Goal: Register for event/course

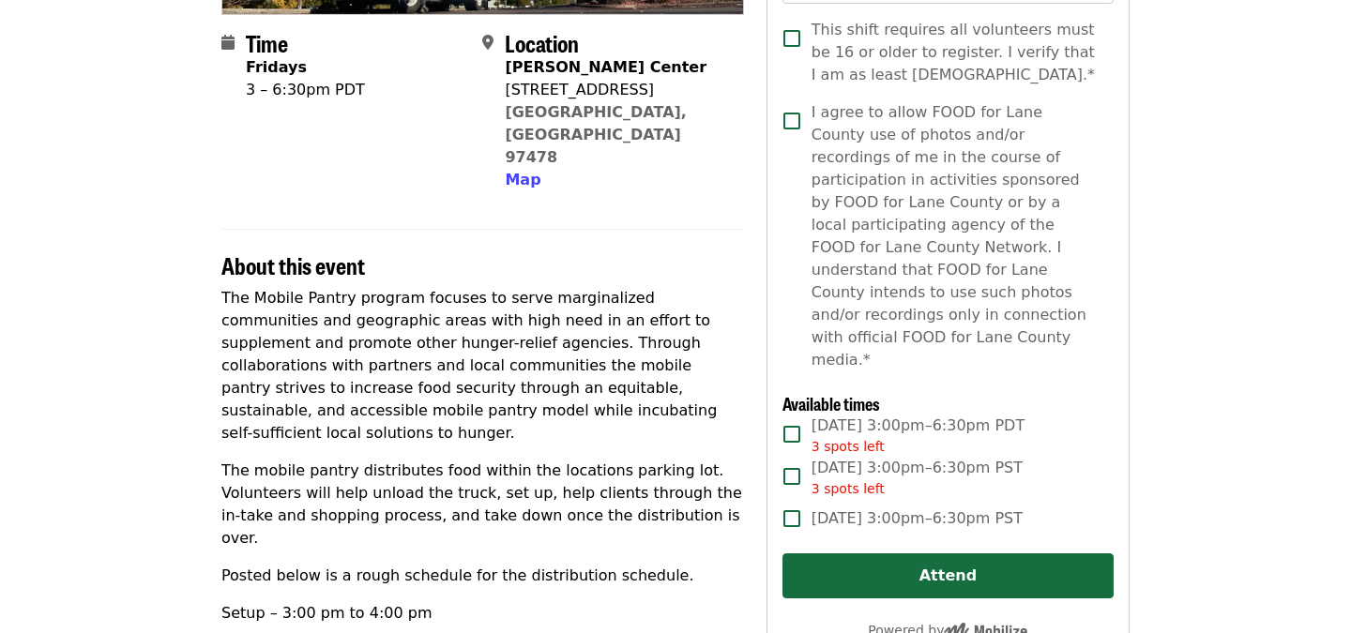
click at [646, 298] on p "The Mobile Pantry program focuses to serve marginalized communities and geograp…" at bounding box center [482, 366] width 522 height 158
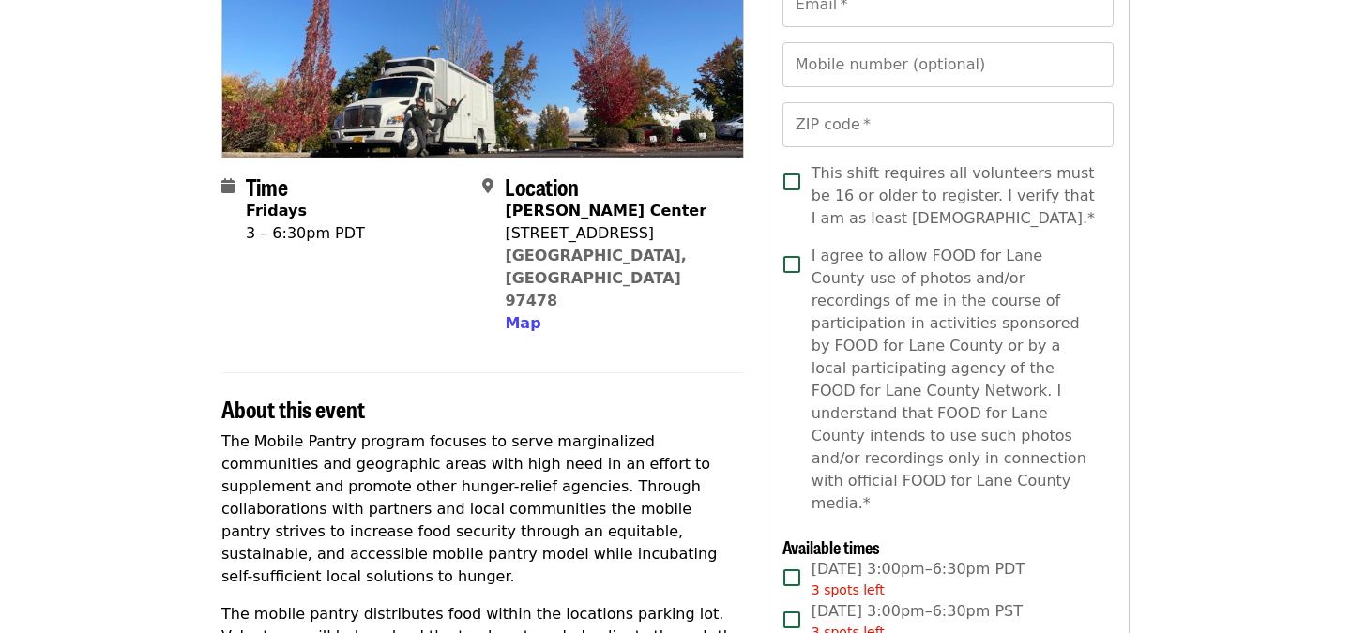
scroll to position [138, 0]
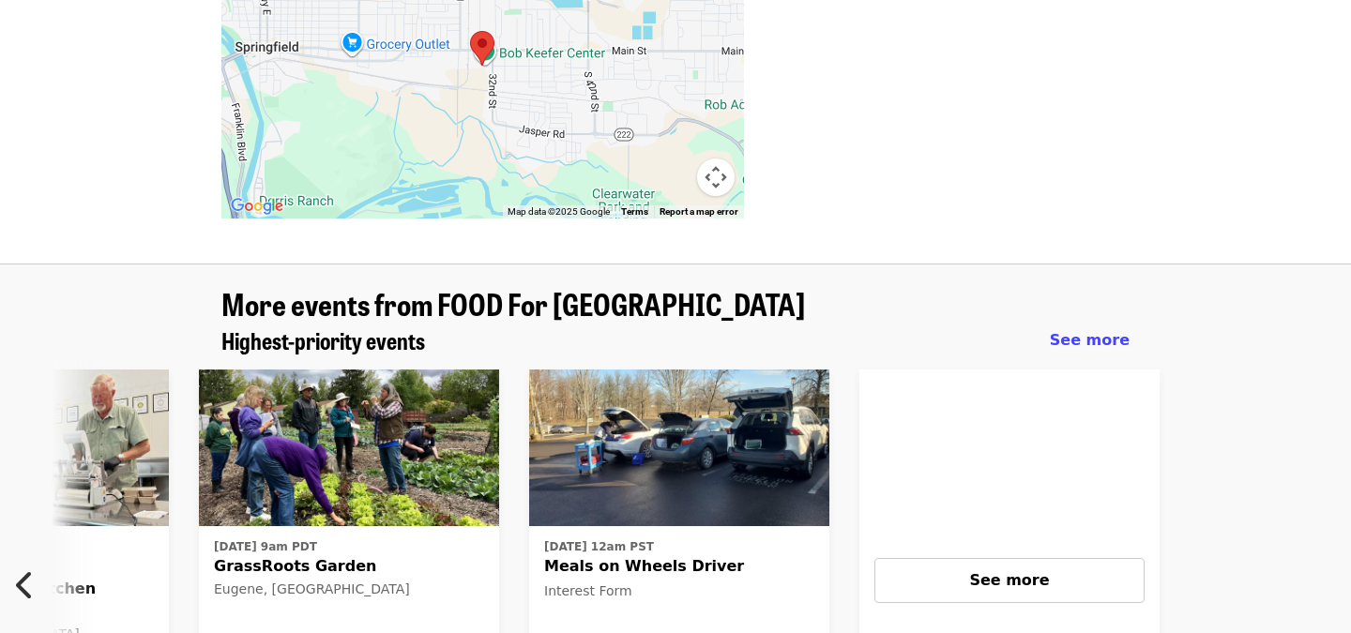
scroll to position [0, 1009]
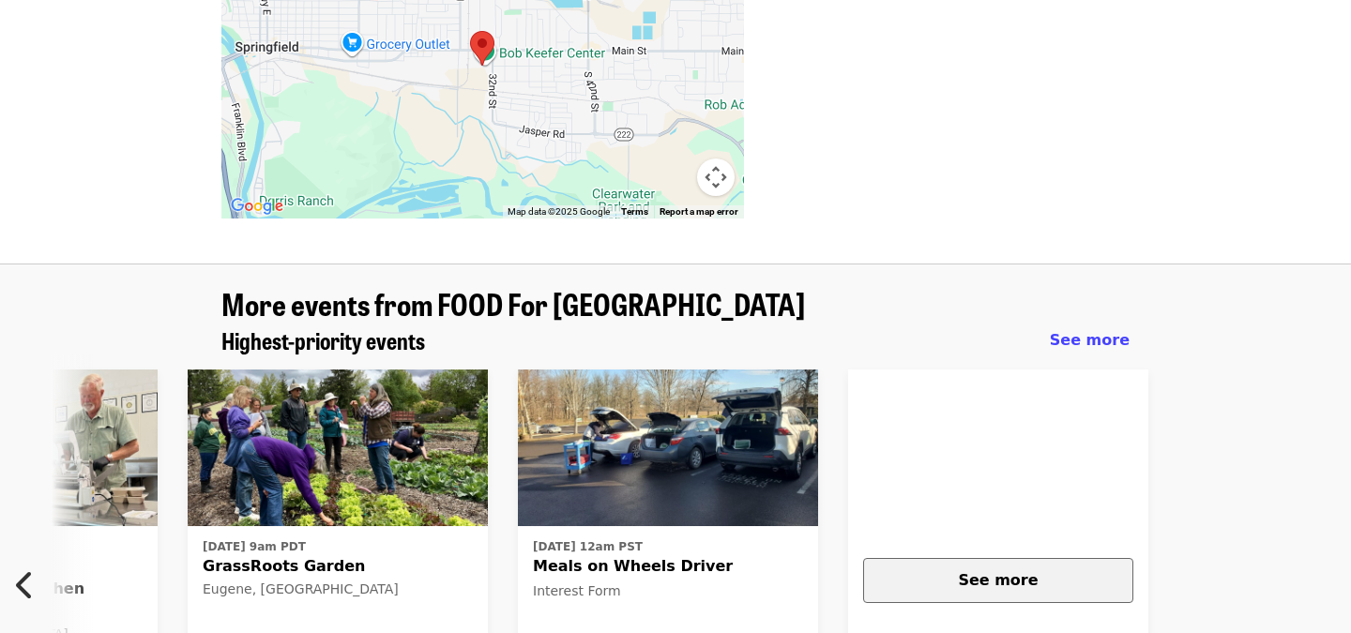
click at [1084, 569] on div "See more" at bounding box center [998, 580] width 238 height 23
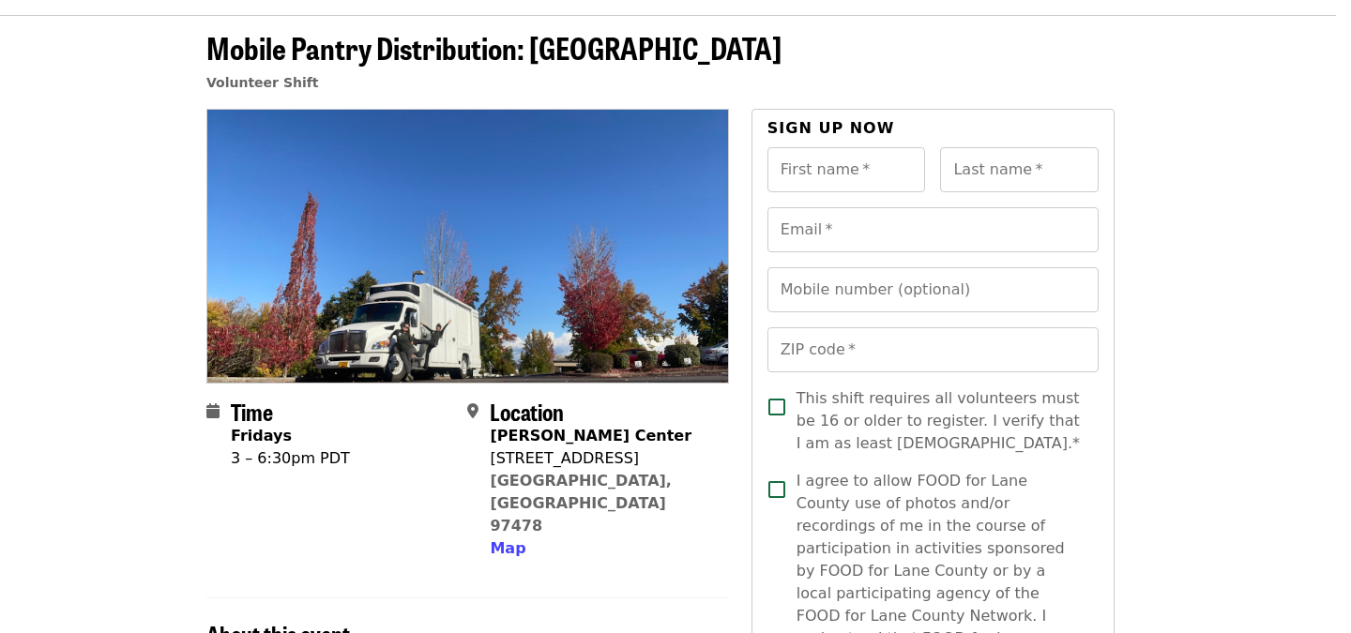
scroll to position [51, 15]
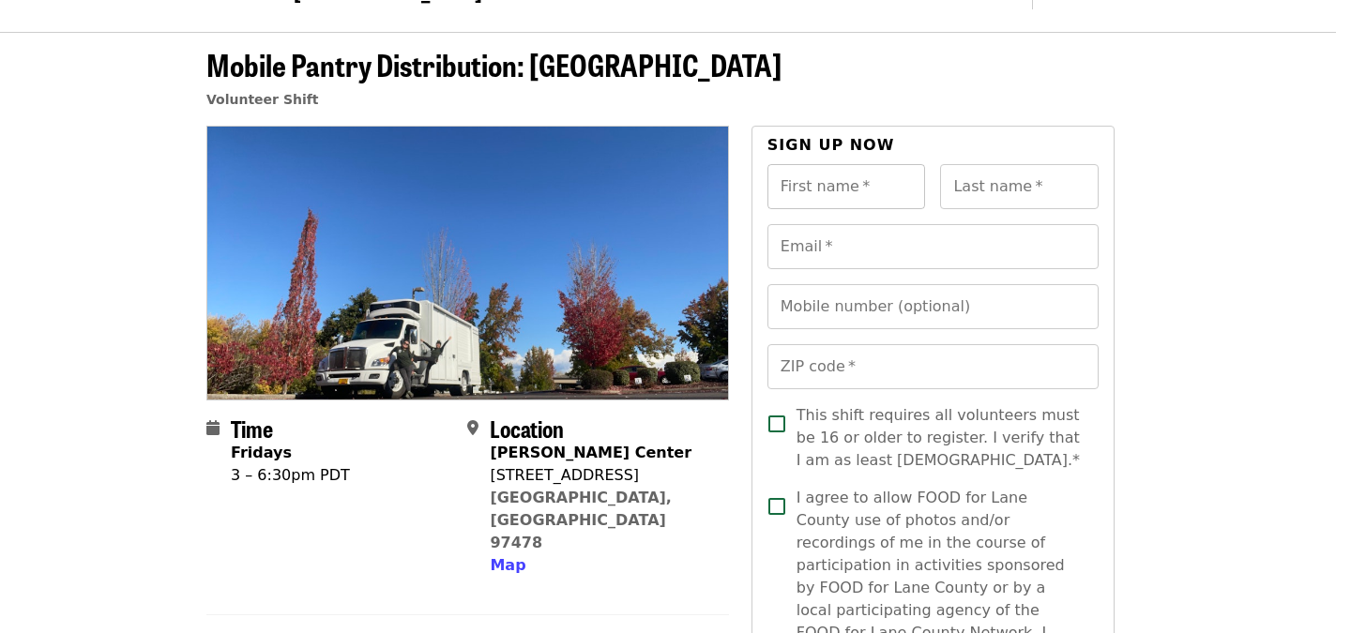
click at [847, 181] on input "First name   *" at bounding box center [846, 186] width 159 height 45
type input "*******"
click at [1002, 180] on input "Last name   *" at bounding box center [1019, 186] width 159 height 45
type input "****"
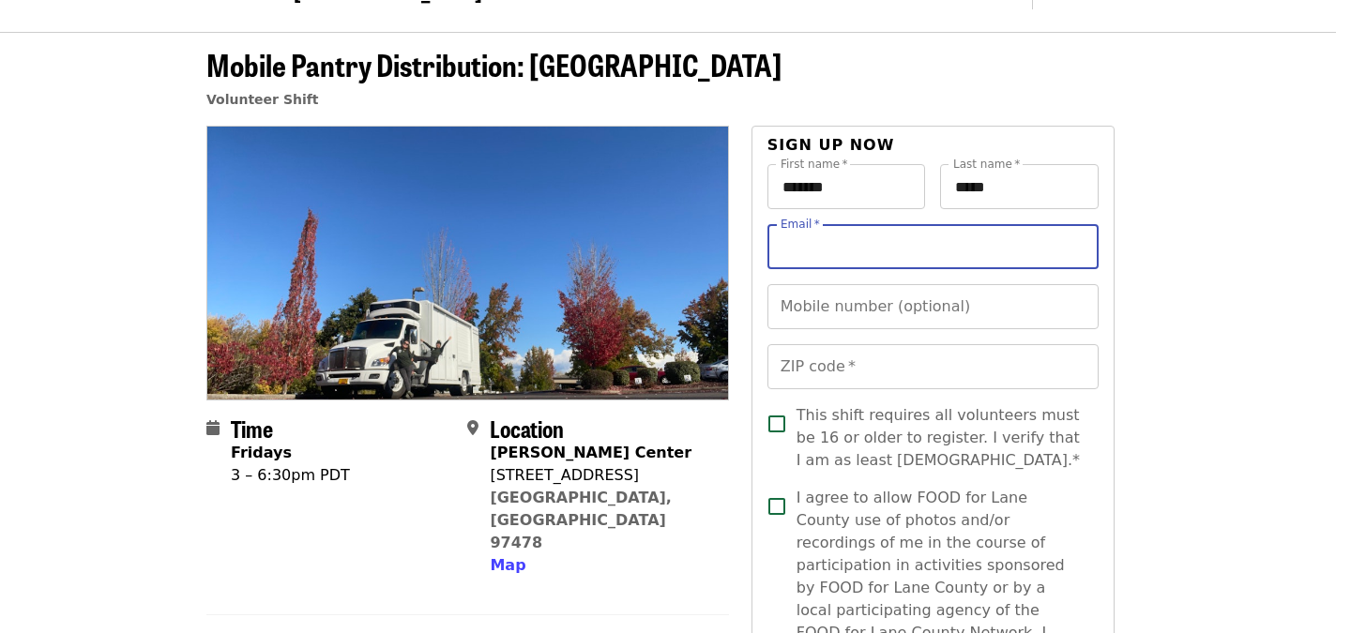
click at [975, 233] on input "Email   *" at bounding box center [932, 246] width 331 height 45
type input "**********"
click at [958, 305] on input "Mobile number (optional)" at bounding box center [932, 306] width 331 height 45
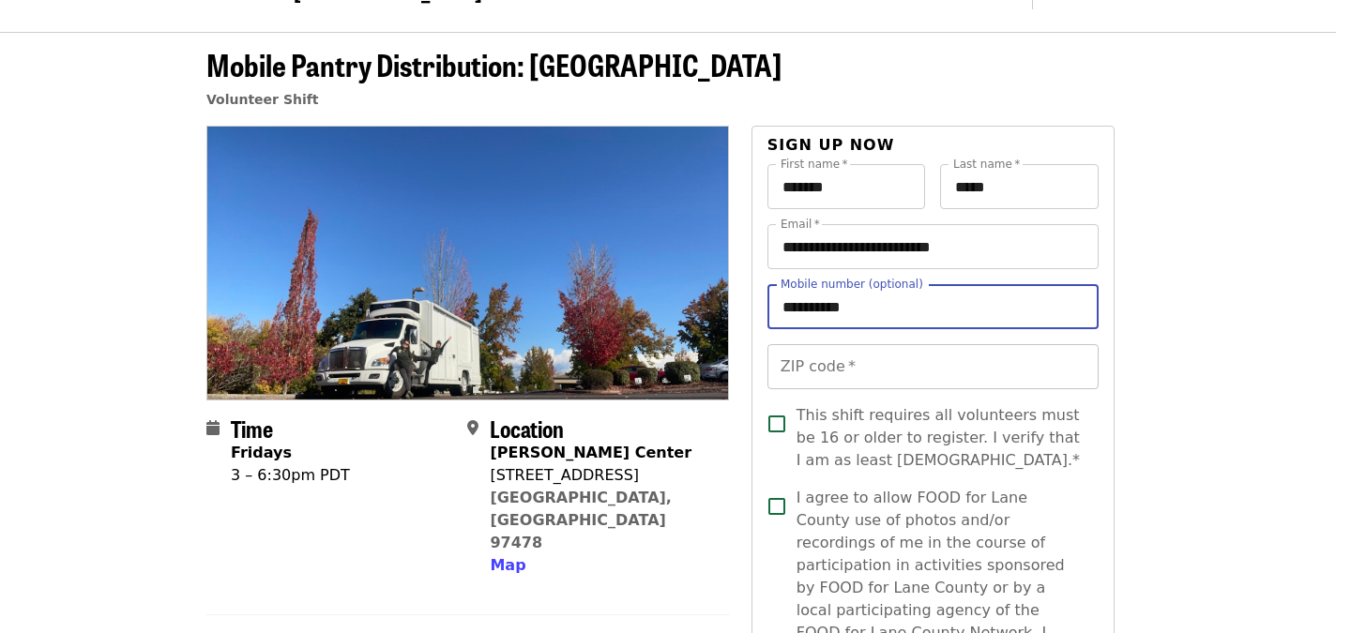
type input "**********"
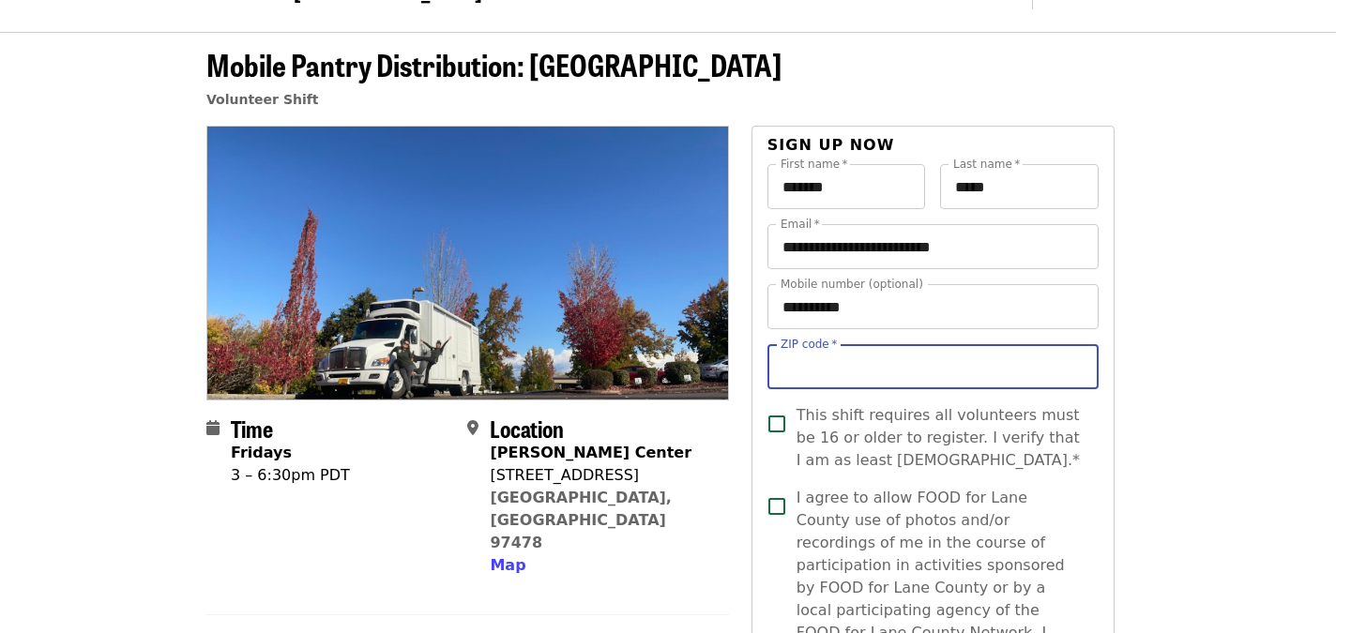
click at [985, 377] on input "ZIP code   *" at bounding box center [932, 366] width 331 height 45
type input "*****"
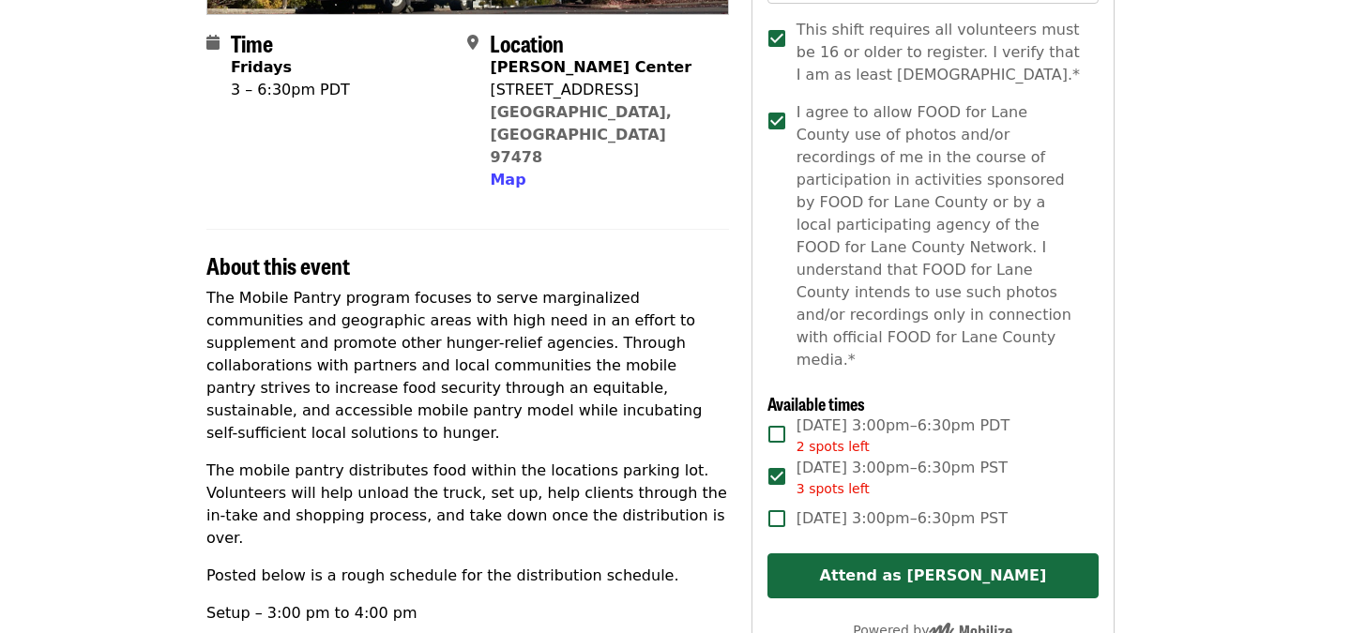
scroll to position [435, 15]
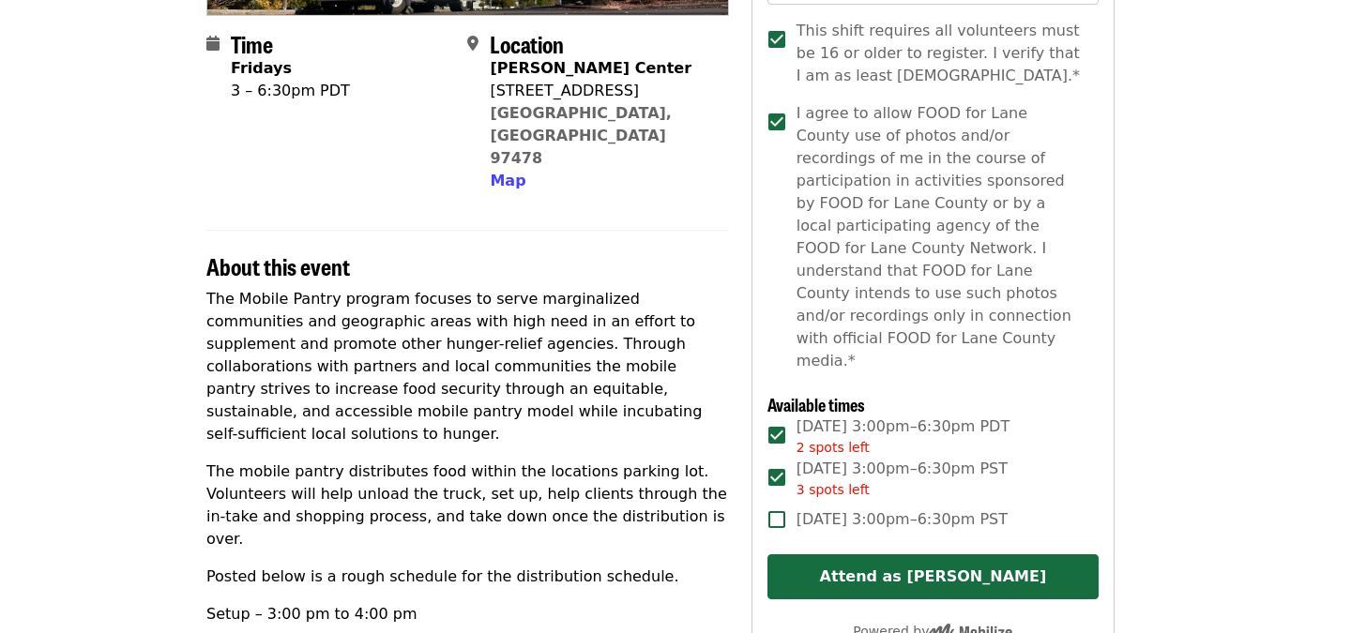
click at [815, 508] on span "Fri, Dec 26, 3:00pm–6:30pm PST" at bounding box center [901, 519] width 211 height 23
click at [813, 508] on span "Fri, Dec 26, 3:00pm–6:30pm PST" at bounding box center [901, 519] width 211 height 23
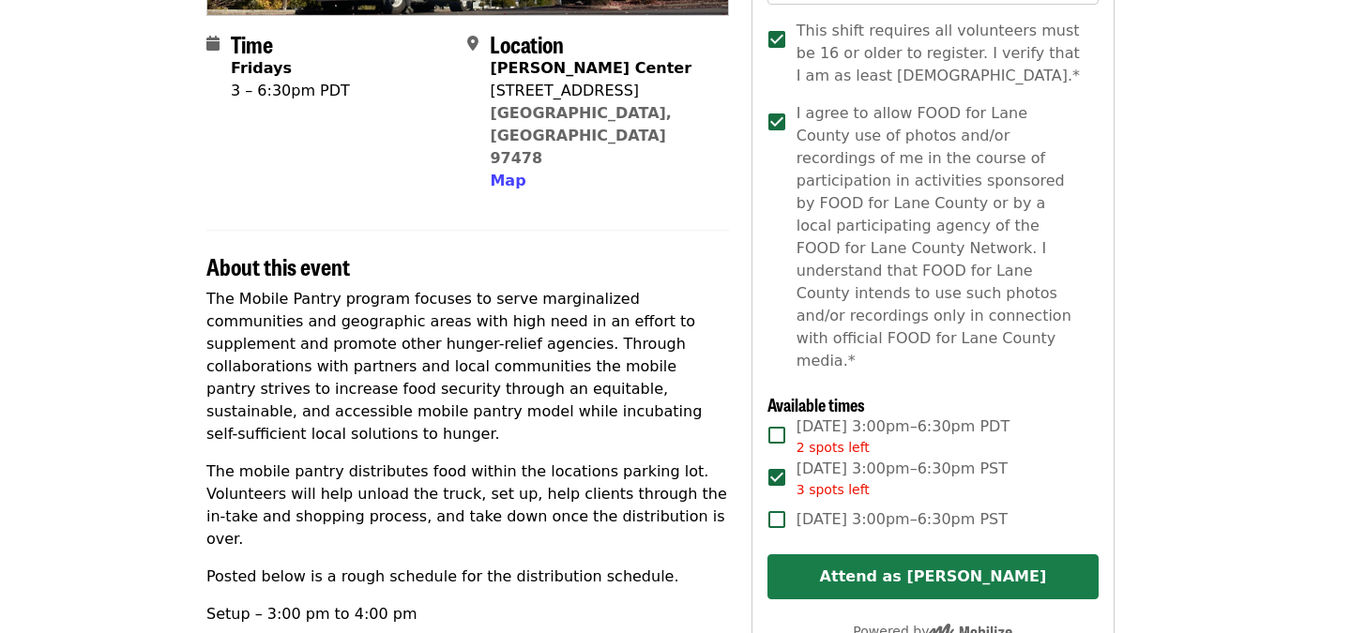
click at [818, 554] on button "Attend as Jessica" at bounding box center [932, 576] width 331 height 45
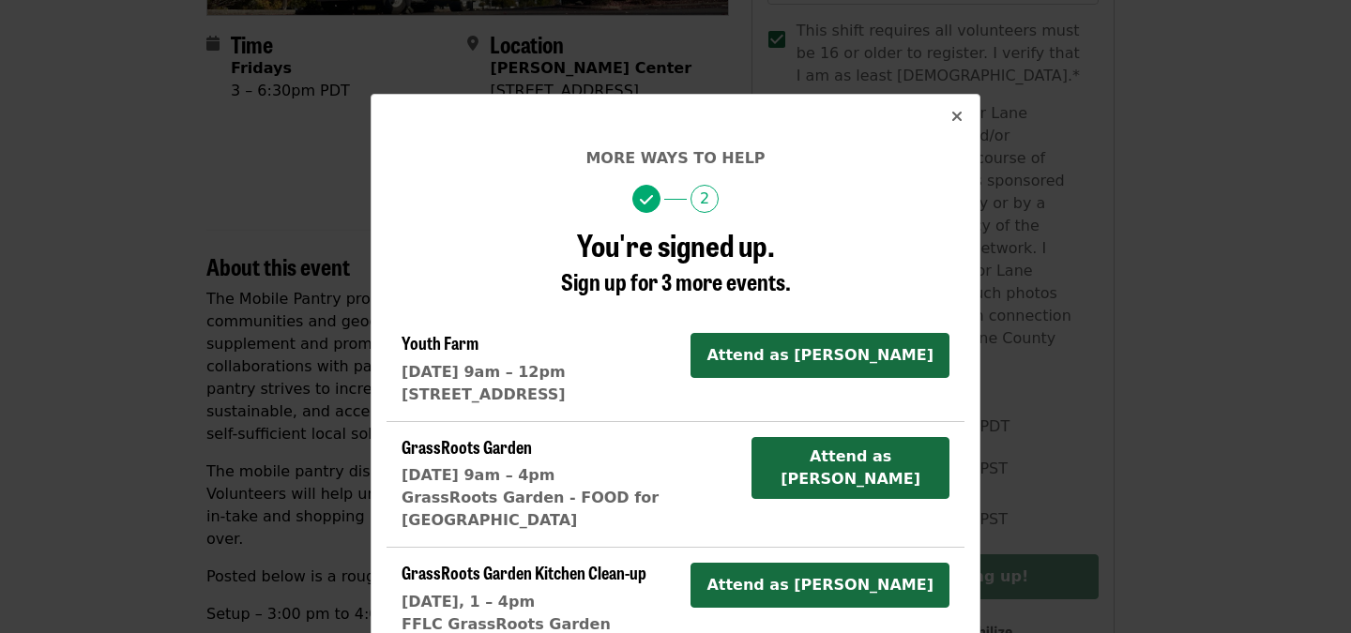
click at [1231, 260] on div "More ways to help 2 You're signed up. Sign up for 3 more events. Youth Farm Wed…" at bounding box center [675, 316] width 1351 height 633
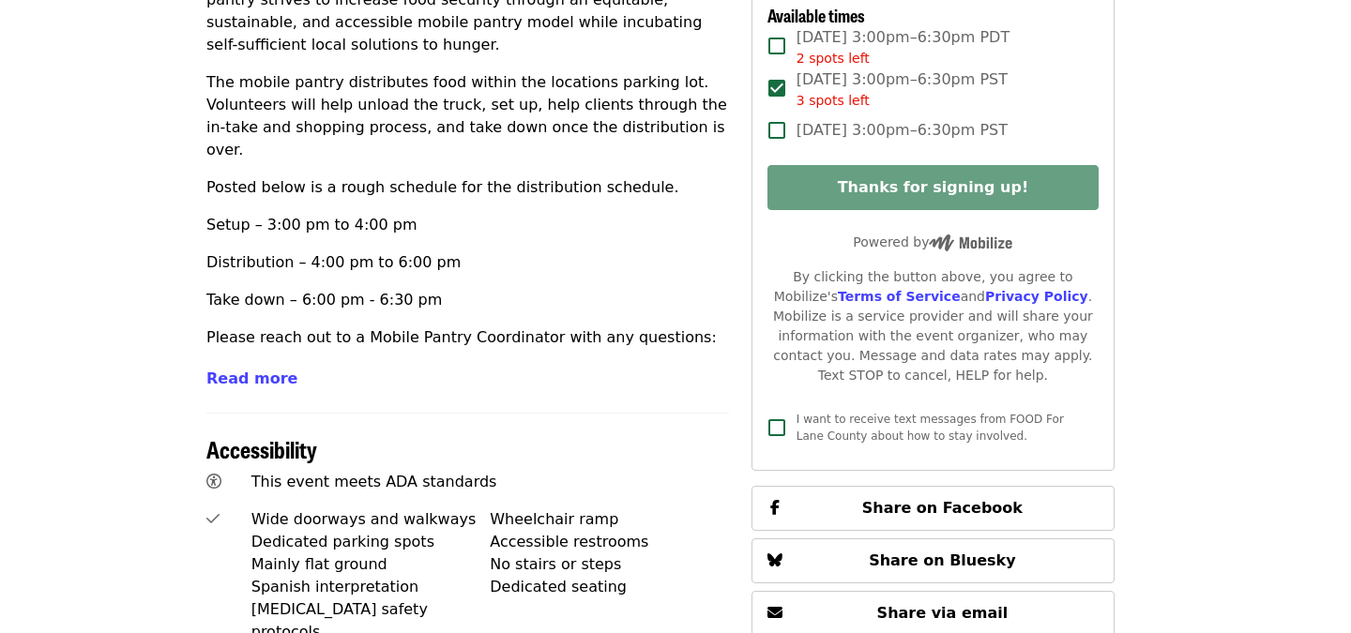
scroll to position [826, 15]
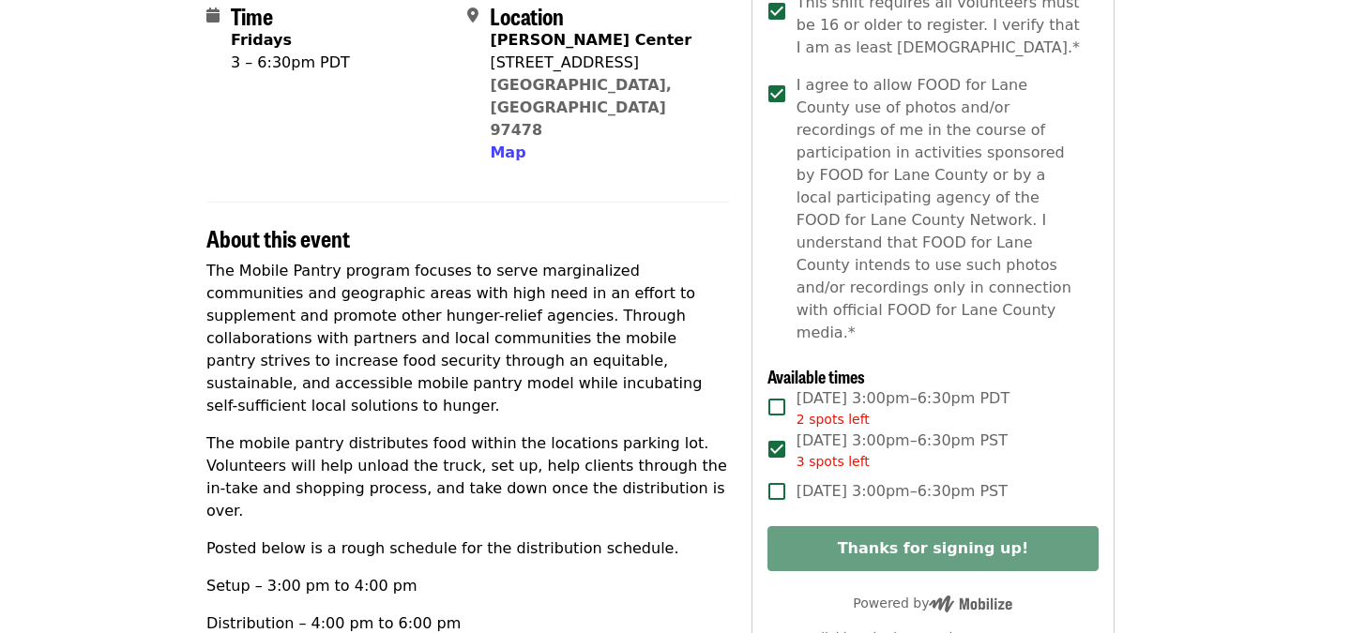
click at [693, 337] on p "The Mobile Pantry program focuses to serve marginalized communities and geograp…" at bounding box center [467, 339] width 522 height 158
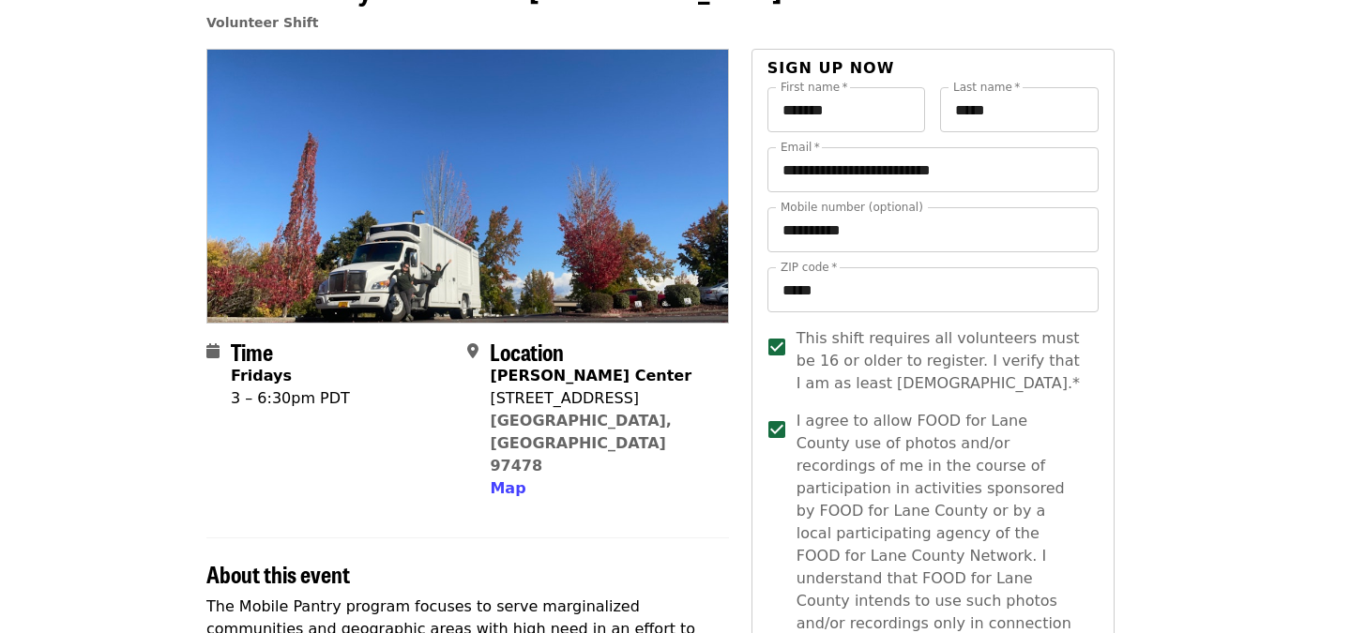
scroll to position [122, 15]
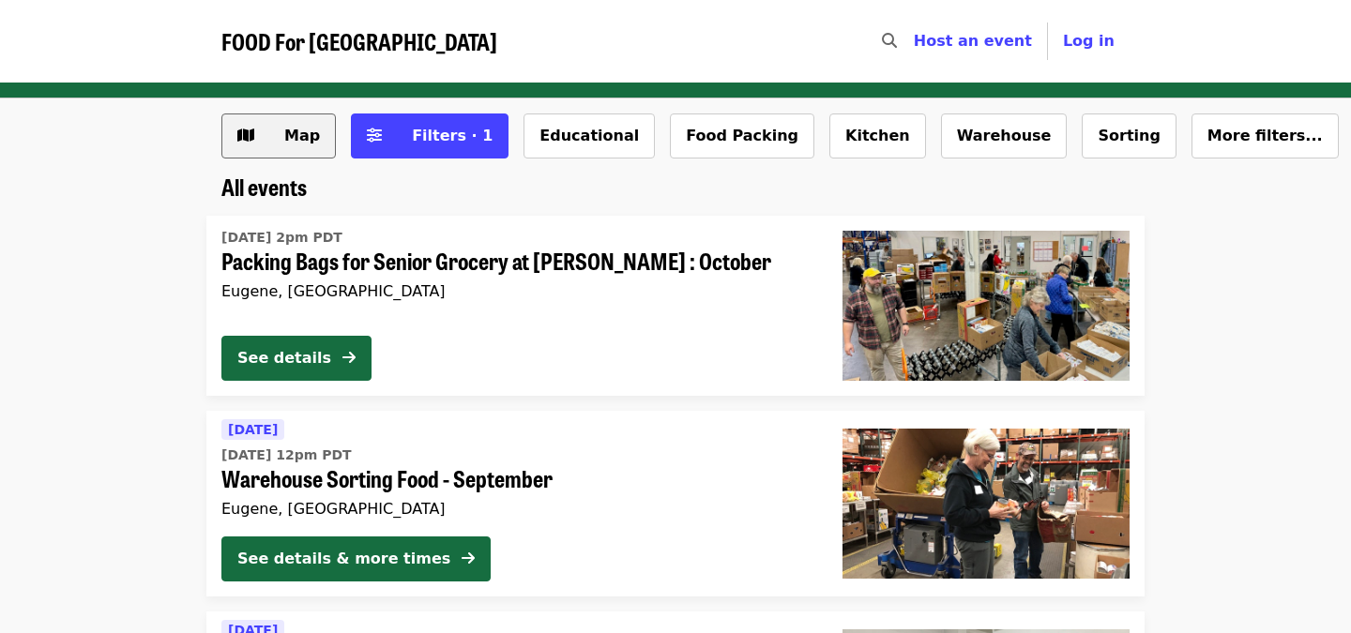
click at [298, 125] on span "Map" at bounding box center [292, 136] width 54 height 23
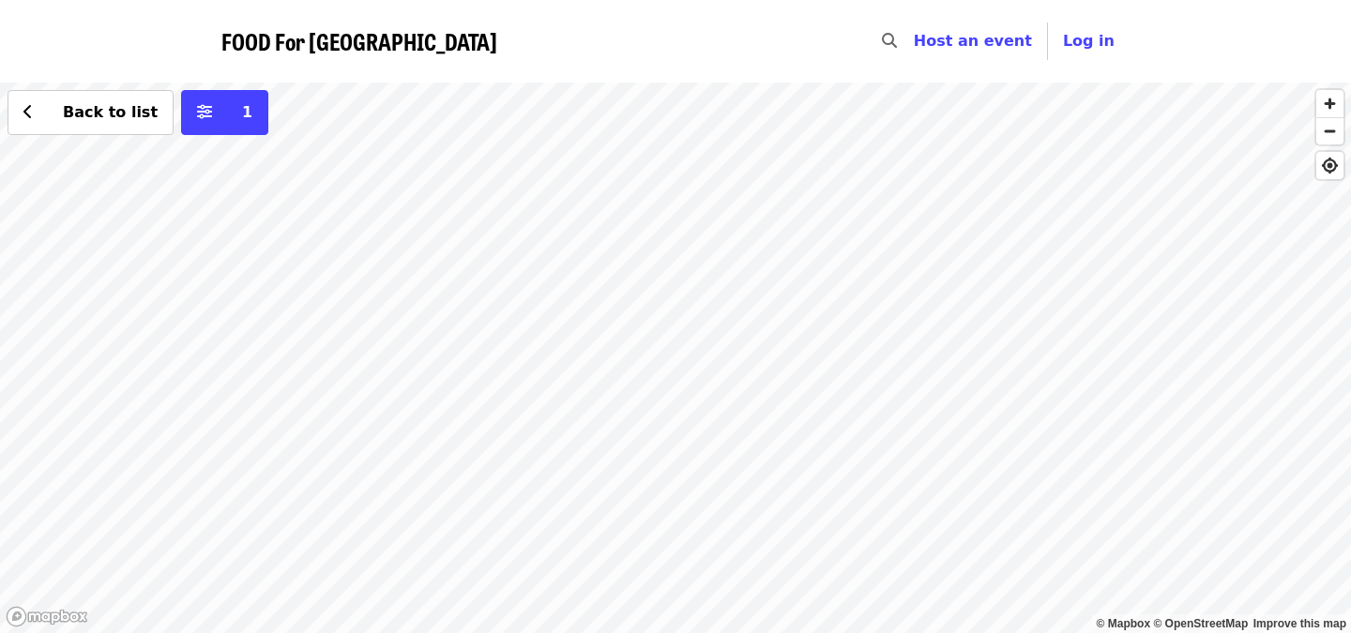
drag, startPoint x: 874, startPoint y: 323, endPoint x: 644, endPoint y: 435, distance: 255.9
click at [645, 437] on div "Back to list 1" at bounding box center [675, 358] width 1351 height 551
drag, startPoint x: 1056, startPoint y: 251, endPoint x: 677, endPoint y: 376, distance: 398.9
click at [679, 373] on div "Back to list 1" at bounding box center [675, 358] width 1351 height 551
drag, startPoint x: 1077, startPoint y: 372, endPoint x: 865, endPoint y: 51, distance: 385.2
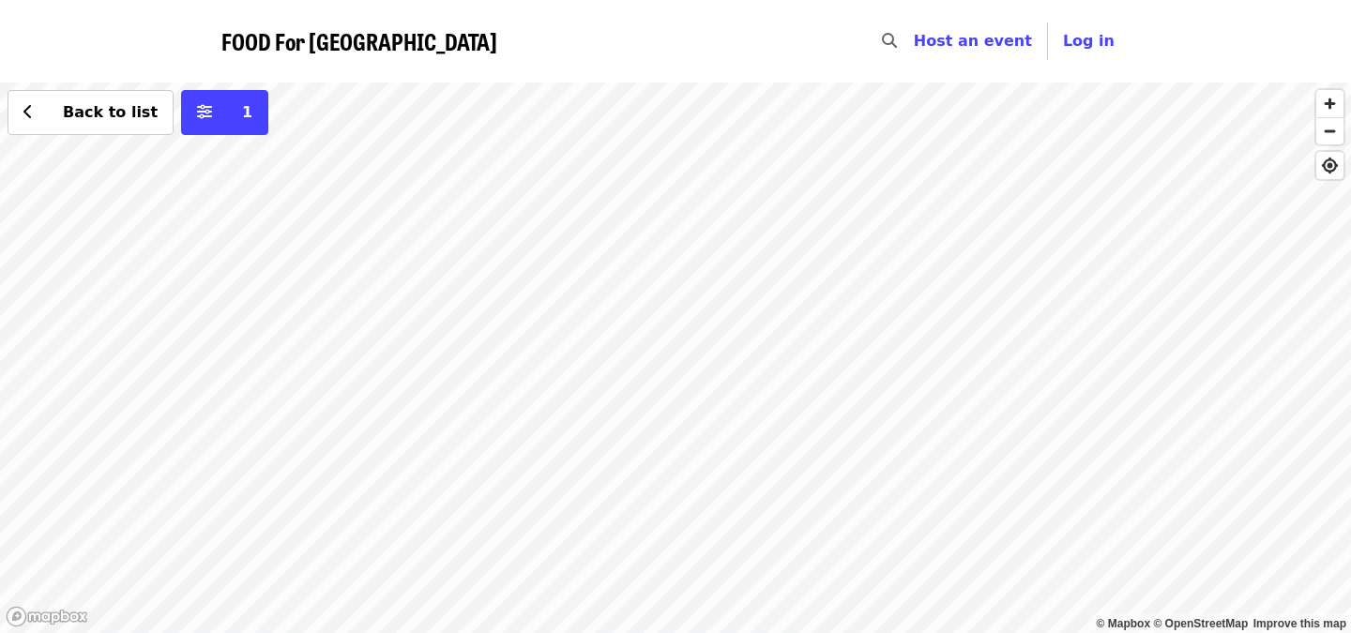
click at [865, 51] on div "FOOD For Lane County Skip to content ​ Host an event Host Log in © Mapbox © Ope…" at bounding box center [675, 316] width 1351 height 633
drag, startPoint x: 898, startPoint y: 344, endPoint x: 485, endPoint y: 395, distance: 415.8
click at [485, 395] on div "Back to list 1" at bounding box center [675, 358] width 1351 height 551
drag, startPoint x: 670, startPoint y: 353, endPoint x: 655, endPoint y: -122, distance: 474.8
click at [655, 0] on html "FOOD For Lane County Skip to content ​ Host an event Host Log in © Mapbox © Ope…" at bounding box center [675, 316] width 1351 height 633
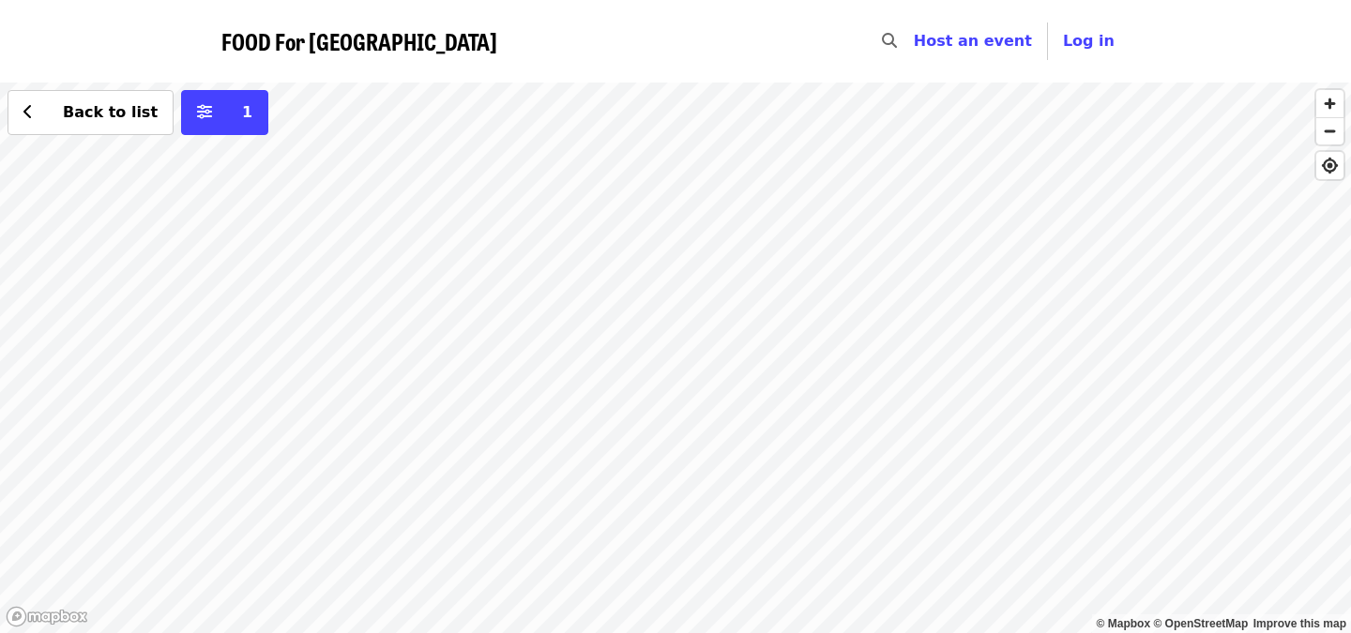
drag, startPoint x: 802, startPoint y: 250, endPoint x: 538, endPoint y: 334, distance: 276.4
click at [541, 333] on div "Back to list 1" at bounding box center [675, 358] width 1351 height 551
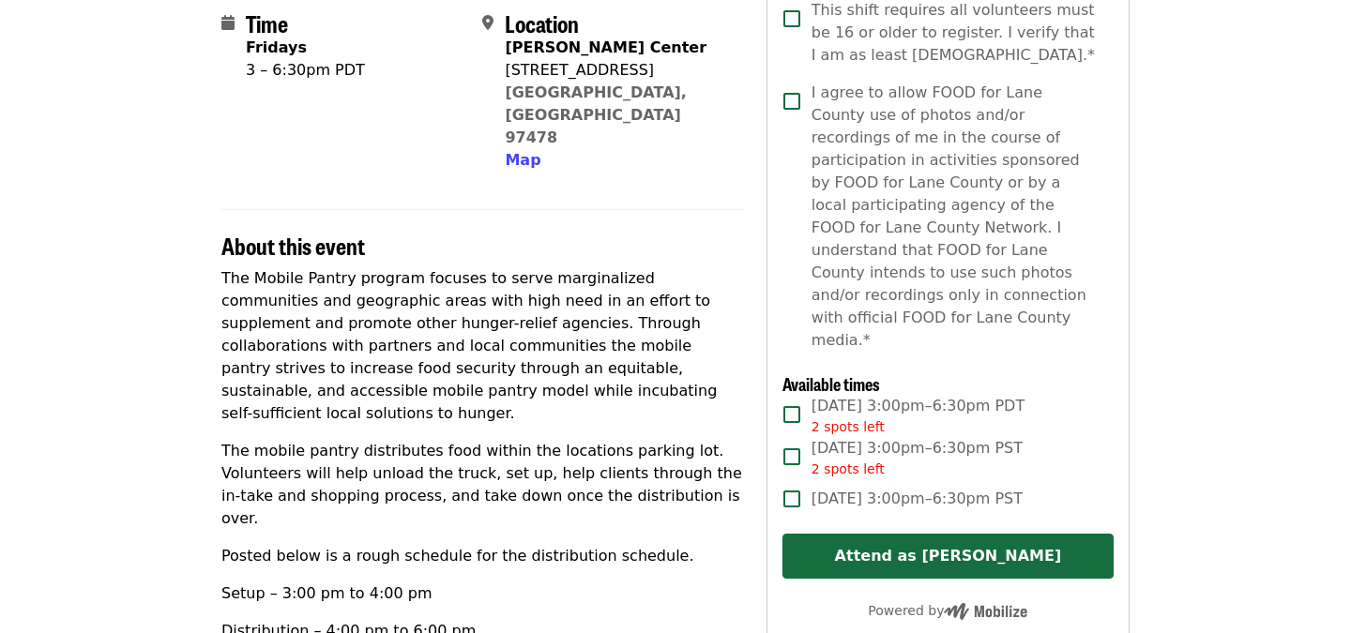
scroll to position [458, 0]
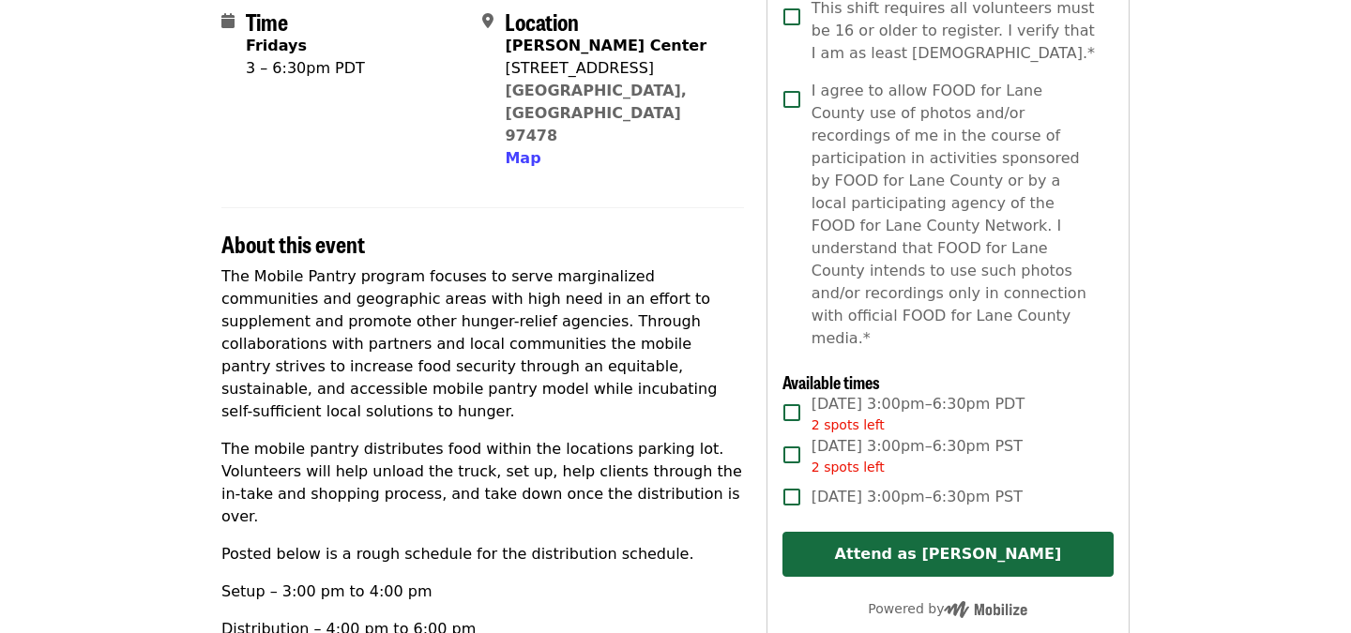
click at [150, 379] on article "Mobile Pantry Distribution: Springfield Volunteer Shift Time Fridays 3 – 6:30pm…" at bounding box center [675, 563] width 1351 height 1876
click at [1282, 236] on article "Mobile Pantry Distribution: Springfield Volunteer Shift Time Fridays 3 – 6:30pm…" at bounding box center [675, 563] width 1351 height 1876
